Goal: Transaction & Acquisition: Purchase product/service

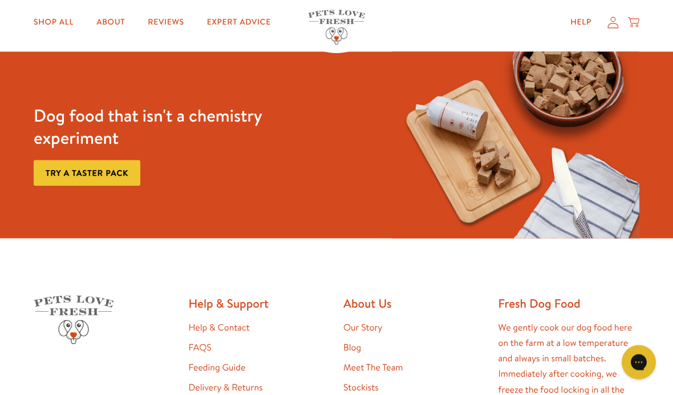
scroll to position [1947, 0]
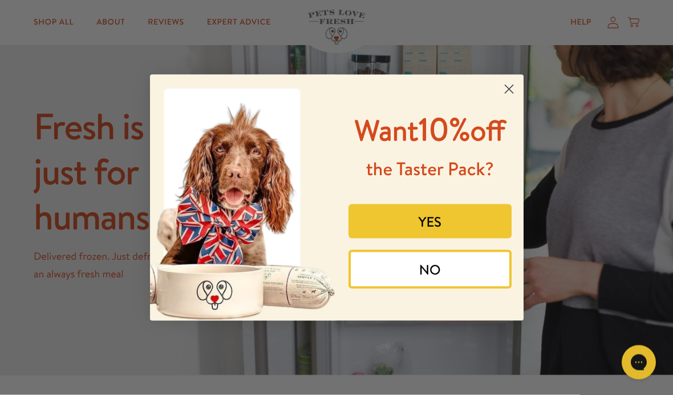
click at [512, 79] on circle "Close dialog" at bounding box center [508, 88] width 19 height 19
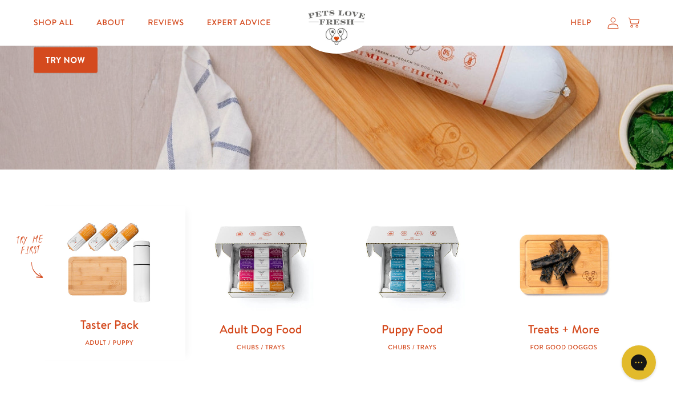
scroll to position [0, 0]
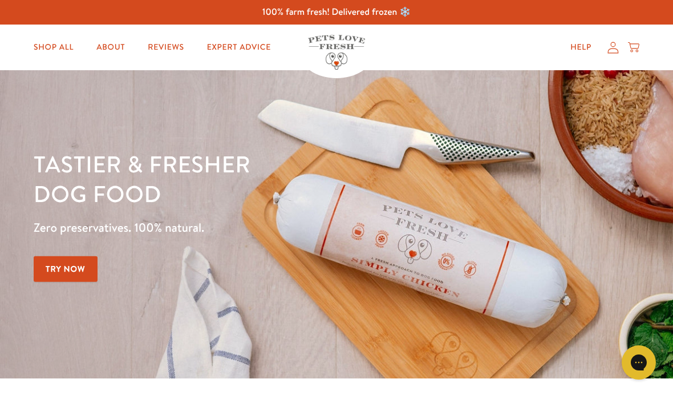
click at [61, 48] on link "Shop All" at bounding box center [54, 47] width 58 height 23
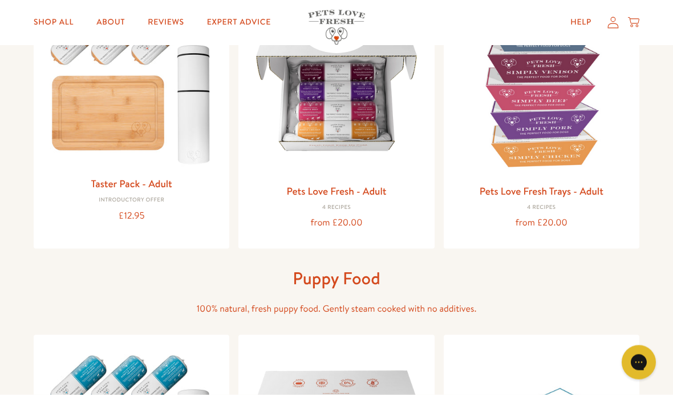
scroll to position [184, 0]
click at [366, 190] on link "Pets Love Fresh - Adult" at bounding box center [336, 190] width 100 height 14
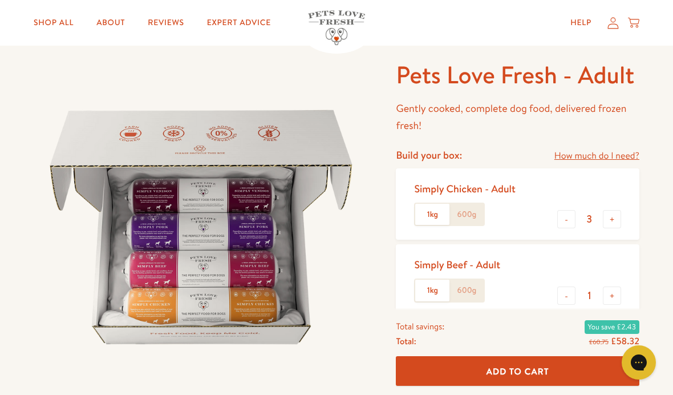
scroll to position [49, 0]
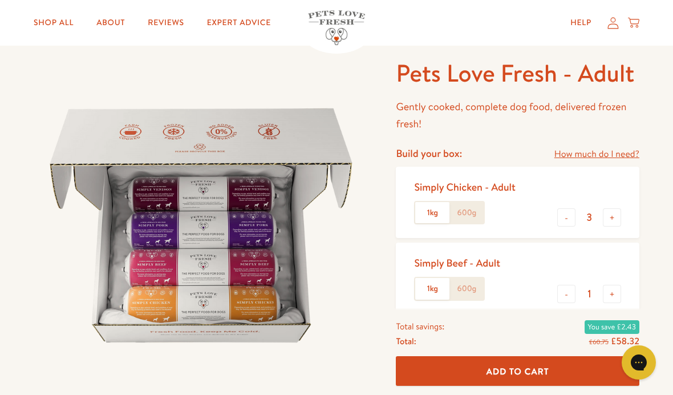
click at [478, 204] on label "600g" at bounding box center [467, 213] width 34 height 22
click at [0, 0] on input "600g" at bounding box center [0, 0] width 0 height 0
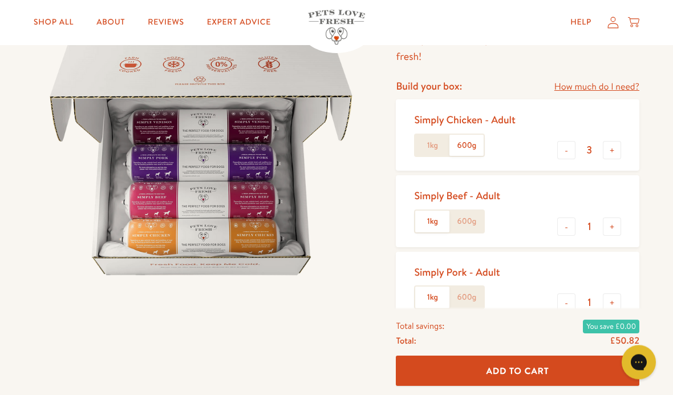
scroll to position [119, 0]
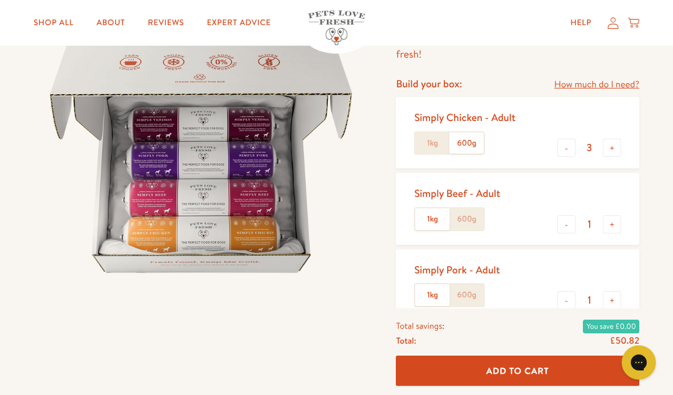
click at [571, 220] on button "-" at bounding box center [566, 224] width 18 height 18
type input "0"
click at [571, 297] on button "-" at bounding box center [566, 300] width 18 height 18
type input "0"
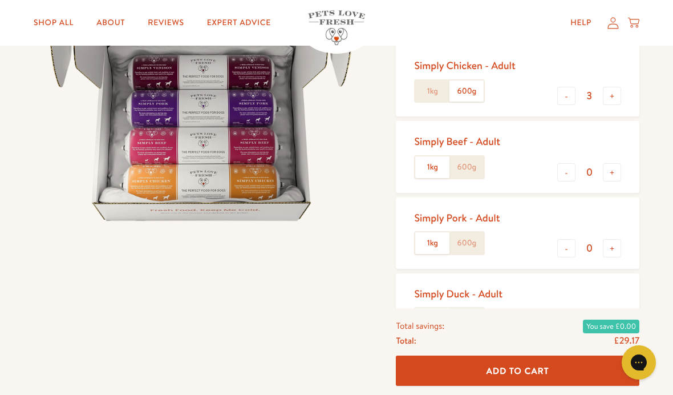
scroll to position [162, 0]
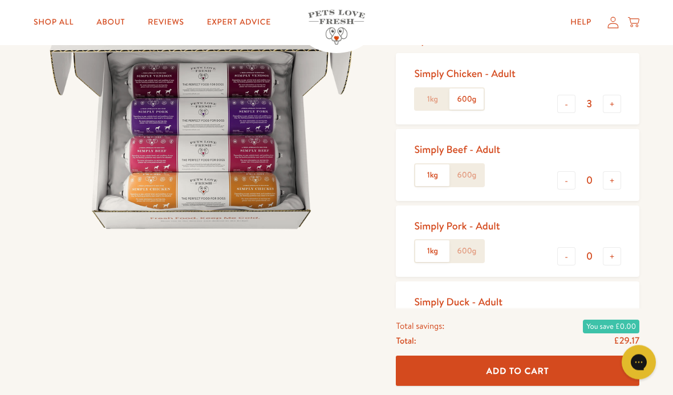
click at [617, 96] on button "+" at bounding box center [612, 104] width 18 height 18
click at [617, 97] on button "+" at bounding box center [612, 104] width 18 height 18
type input "5"
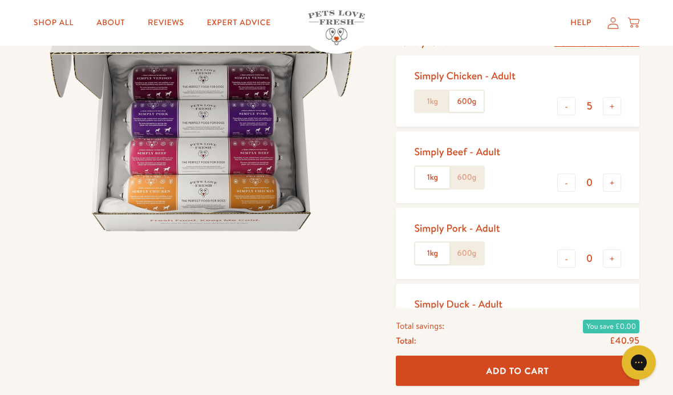
click at [570, 328] on button "-" at bounding box center [566, 334] width 18 height 18
type input "0"
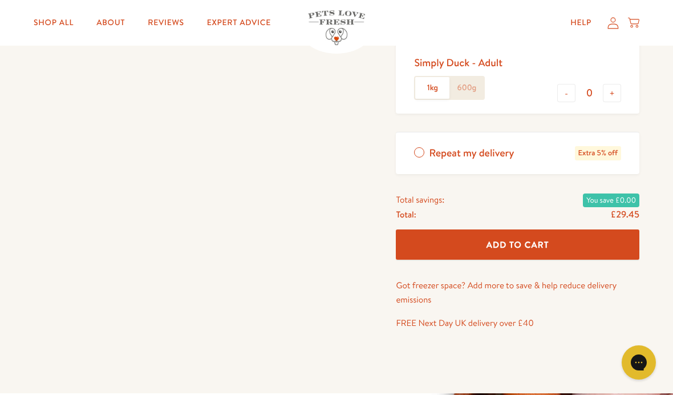
scroll to position [401, 0]
click at [420, 149] on label "Repeat my delivery Extra 5% off" at bounding box center [518, 154] width 244 height 42
click at [0, 0] on input "Repeat my delivery Extra 5% off" at bounding box center [0, 0] width 0 height 0
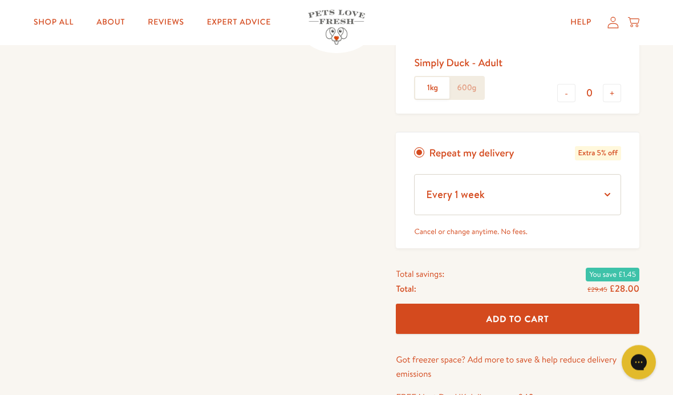
scroll to position [402, 0]
click at [426, 147] on label "Repeat my delivery Extra 5% off" at bounding box center [518, 153] width 244 height 42
click at [0, 0] on input "Repeat my delivery Extra 5% off" at bounding box center [0, 0] width 0 height 0
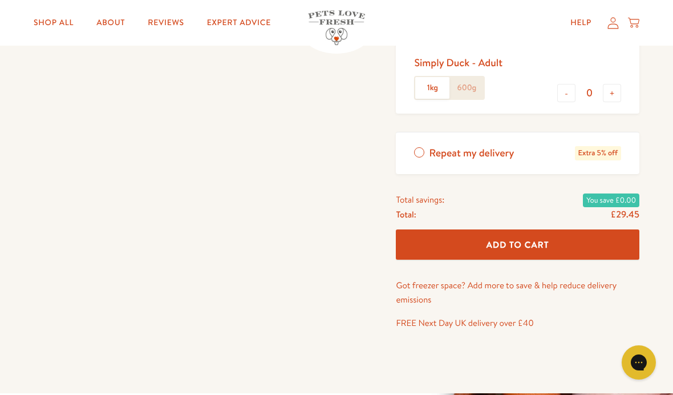
click at [549, 238] on span "Add To Cart" at bounding box center [518, 244] width 63 height 12
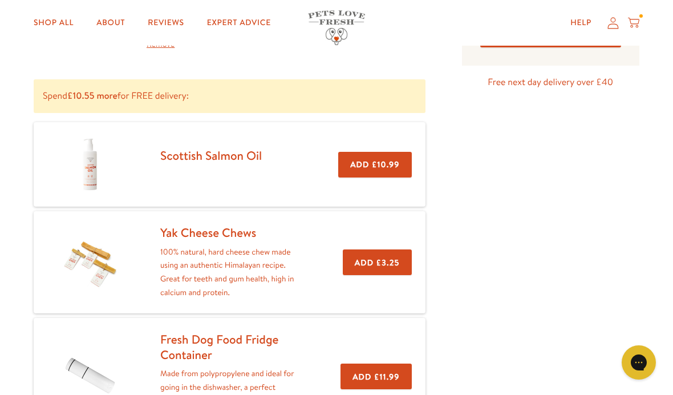
scroll to position [141, 0]
